Goal: Task Accomplishment & Management: Use online tool/utility

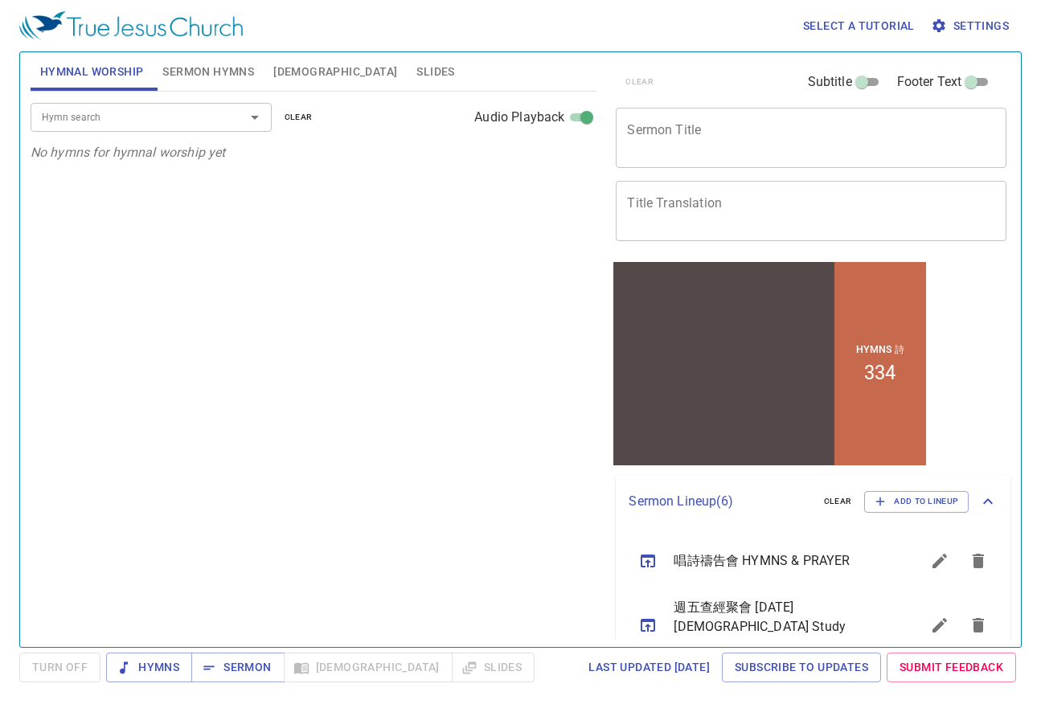
click at [416, 69] on span "Slides" at bounding box center [435, 72] width 38 height 20
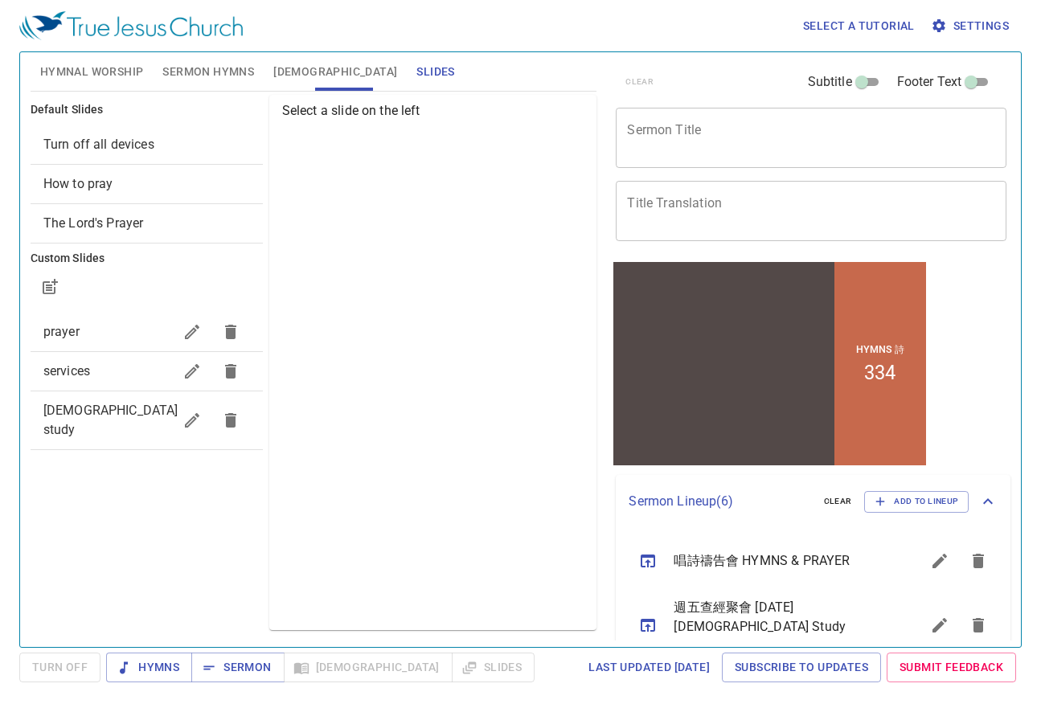
click at [72, 412] on span "bible study" at bounding box center [110, 420] width 135 height 35
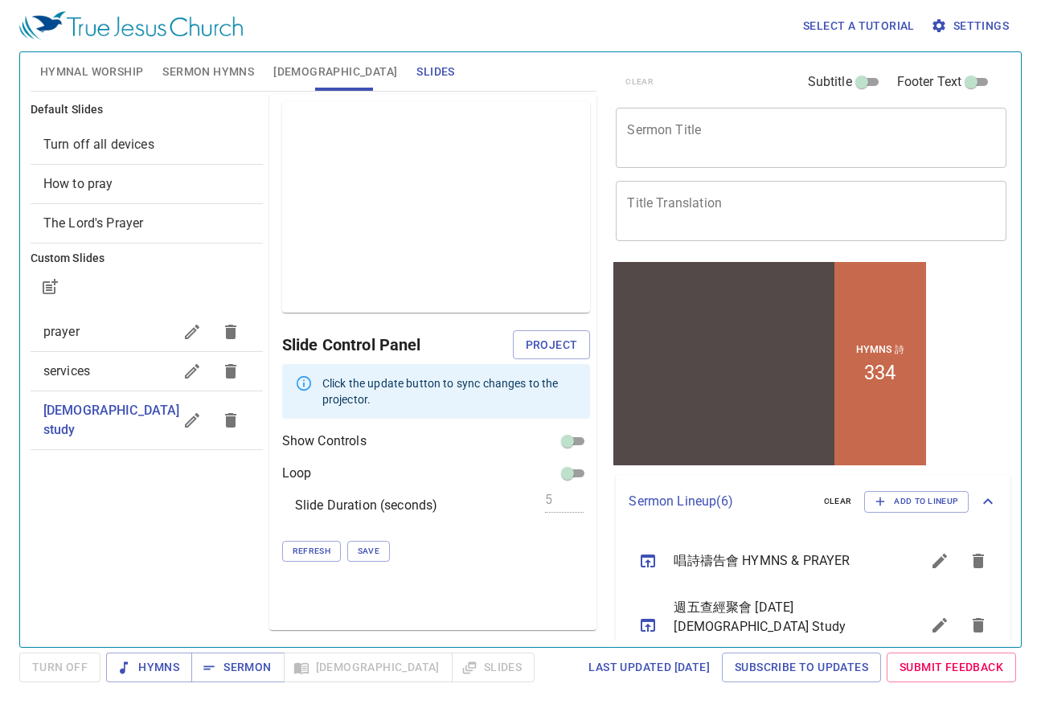
checkbox input "true"
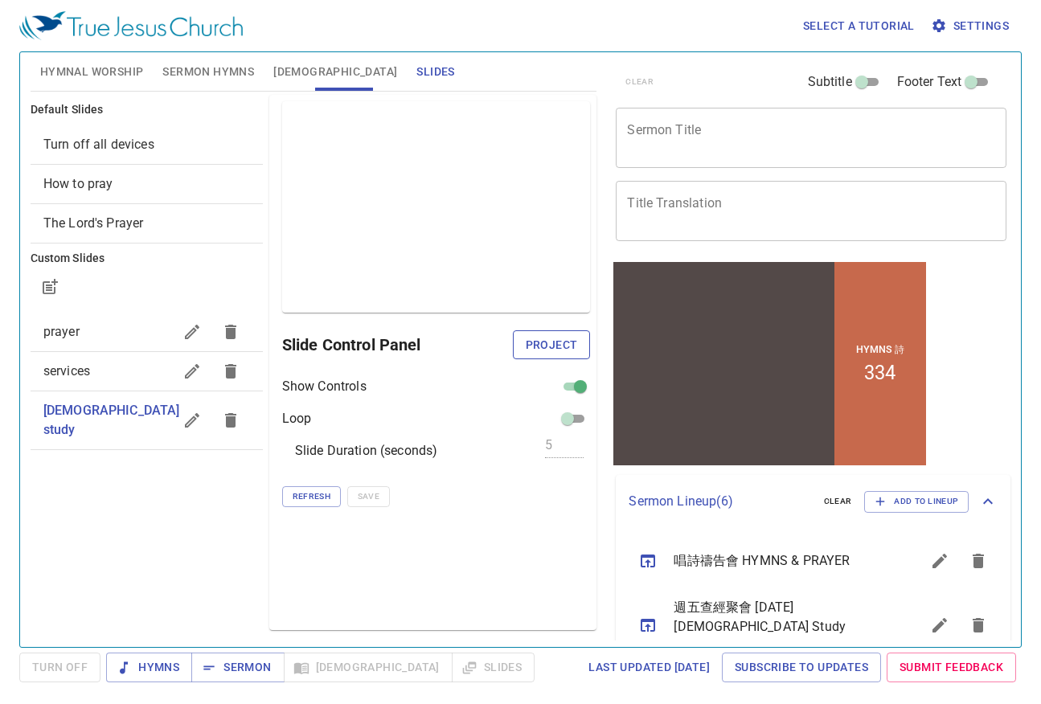
click at [559, 348] on span "Project" at bounding box center [552, 345] width 52 height 20
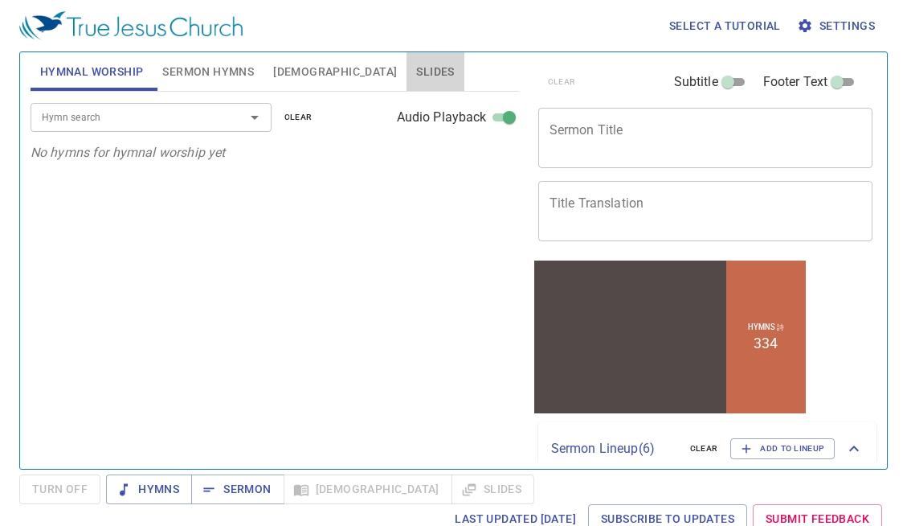
click at [407, 71] on button "Slides" at bounding box center [435, 71] width 57 height 39
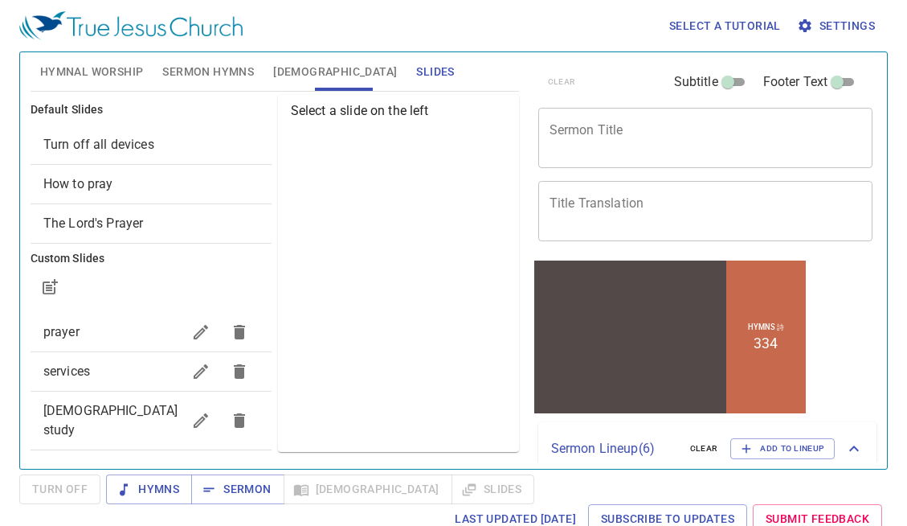
click at [93, 402] on span "bible study" at bounding box center [112, 420] width 138 height 39
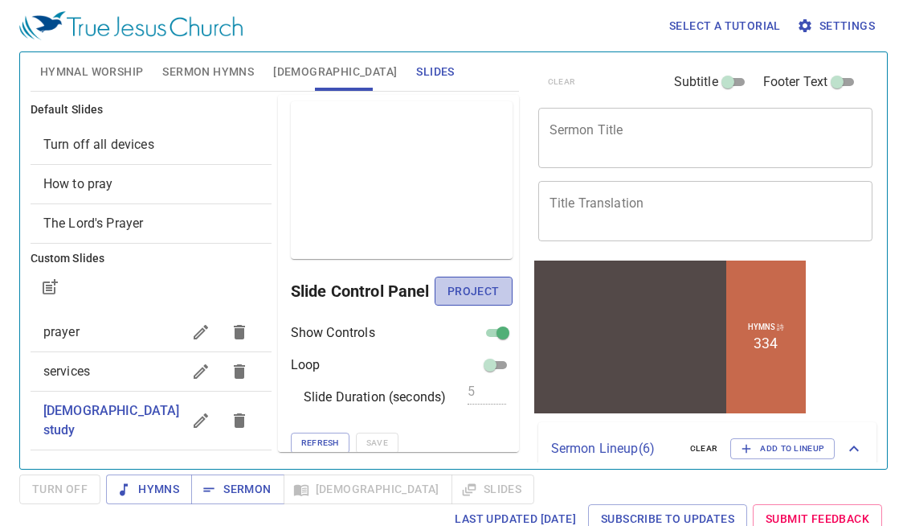
click at [473, 291] on span "Project" at bounding box center [474, 291] width 52 height 20
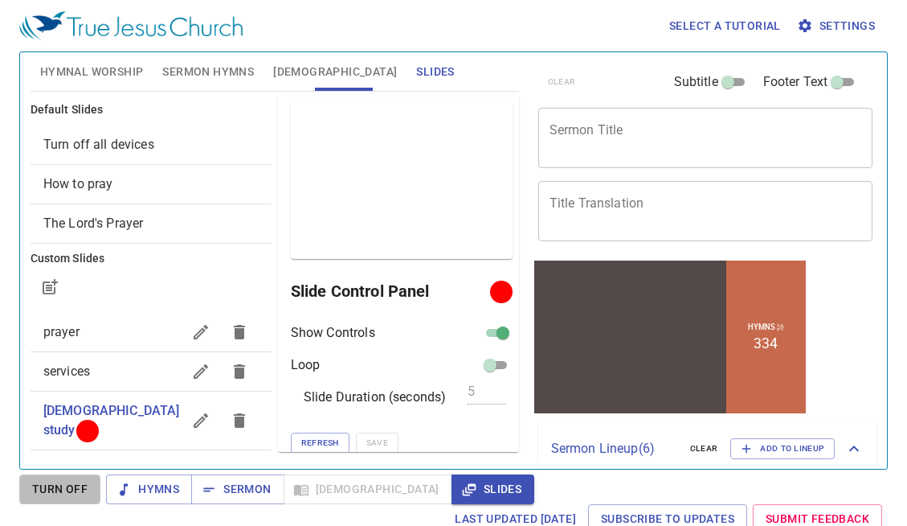
click at [60, 487] on span "Turn Off" at bounding box center [59, 489] width 55 height 20
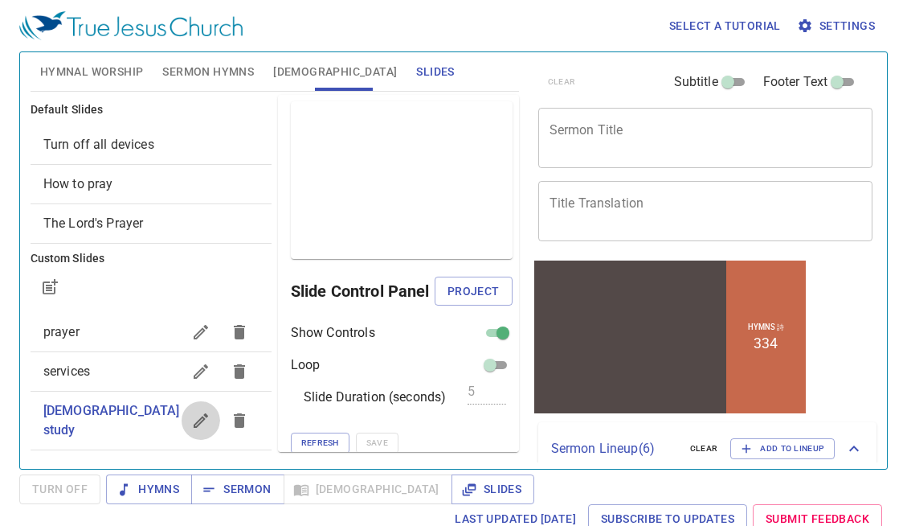
click at [199, 413] on icon "button" at bounding box center [201, 420] width 14 height 14
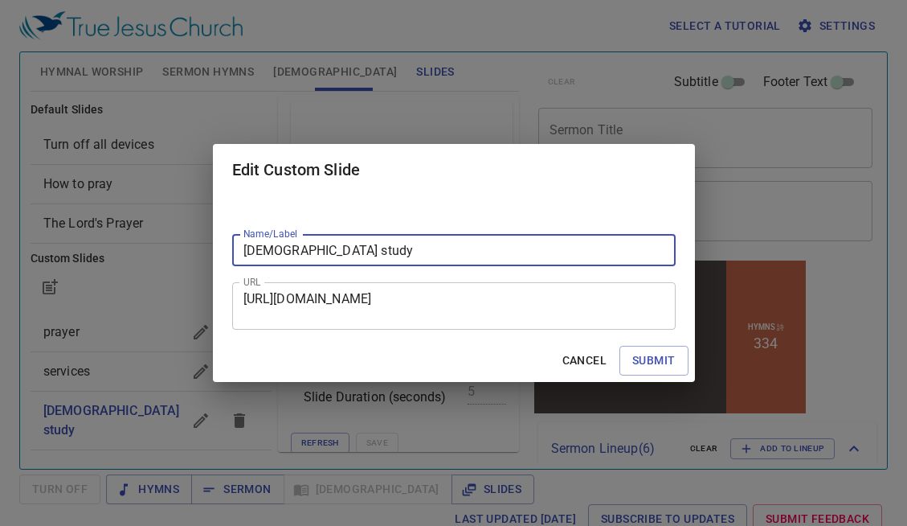
click at [818, 232] on div "Edit Custom Slide Name/Label bible study Name/Label URL https://docs.google.com…" at bounding box center [453, 263] width 907 height 526
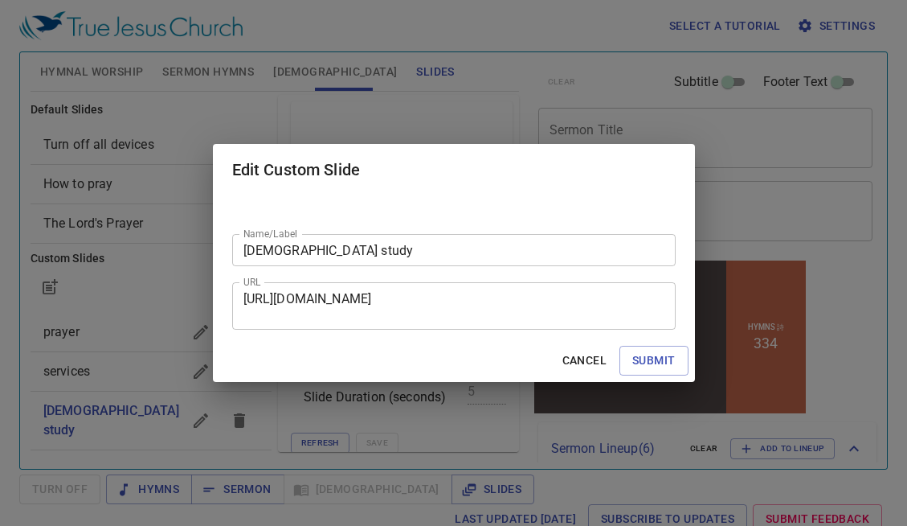
click at [528, 330] on div "Name/Label bible study Name/Label URL https://docs.google.com/presentation/d/1d…" at bounding box center [454, 267] width 482 height 144
click at [576, 359] on span "Cancel" at bounding box center [585, 360] width 44 height 20
